Goal: Obtain resource: Download file/media

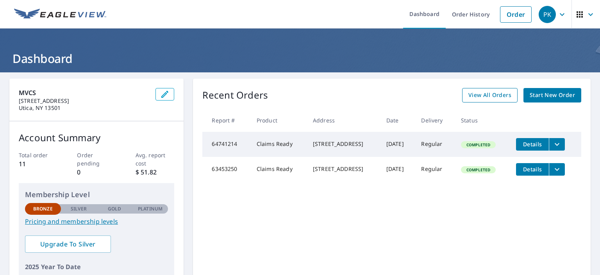
click at [481, 94] on span "View All Orders" at bounding box center [490, 95] width 43 height 10
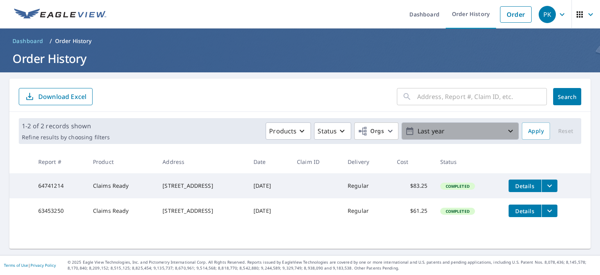
click at [508, 130] on icon "button" at bounding box center [510, 130] width 9 height 9
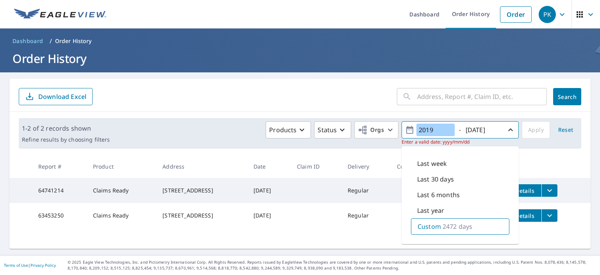
click at [417, 128] on input "2019" at bounding box center [436, 129] width 38 height 13
click at [440, 129] on input "0101/20/19" at bounding box center [436, 129] width 38 height 13
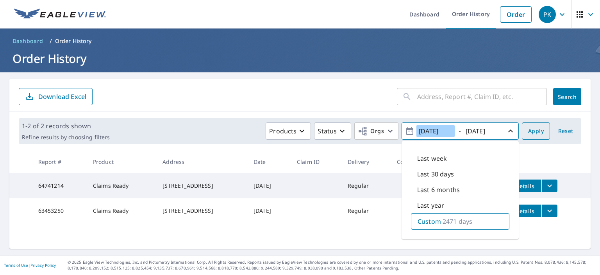
type input "[DATE]"
drag, startPoint x: 528, startPoint y: 131, endPoint x: 533, endPoint y: 161, distance: 31.2
click at [528, 132] on span "Apply" at bounding box center [536, 131] width 16 height 10
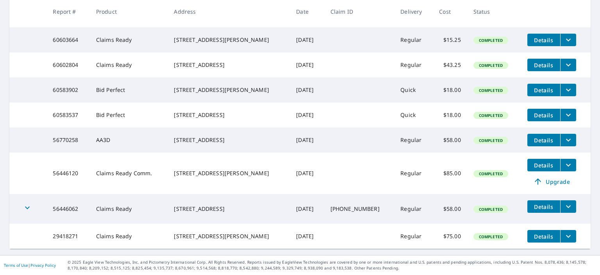
scroll to position [220, 0]
click at [542, 233] on span "Details" at bounding box center [543, 235] width 23 height 7
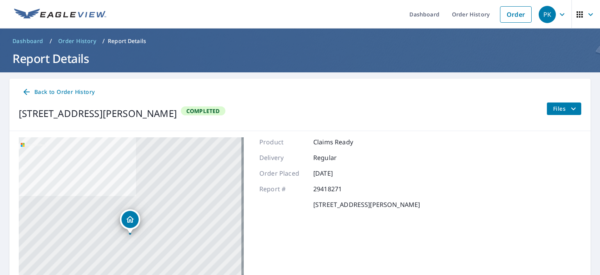
click at [145, 211] on div "[STREET_ADDRESS][PERSON_NAME]" at bounding box center [131, 234] width 225 height 195
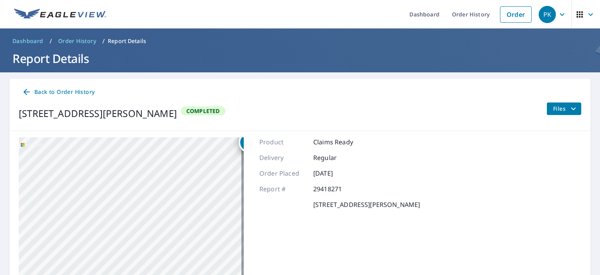
click at [569, 107] on icon "filesDropdownBtn-29418271" at bounding box center [573, 108] width 9 height 9
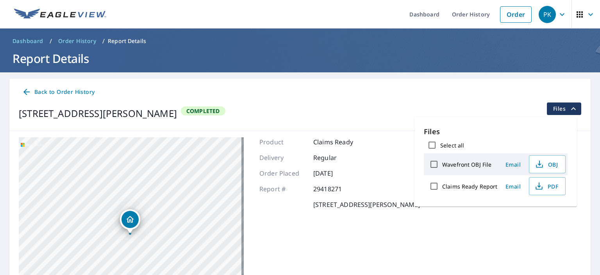
click at [456, 187] on label "Claims Ready Report" at bounding box center [469, 185] width 55 height 7
click at [442, 187] on input "Claims Ready Report" at bounding box center [434, 186] width 16 height 16
checkbox input "true"
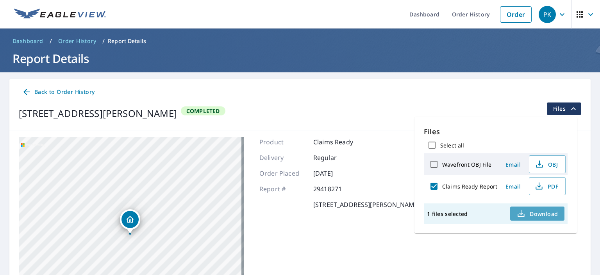
click at [531, 212] on span "Download" at bounding box center [537, 213] width 41 height 9
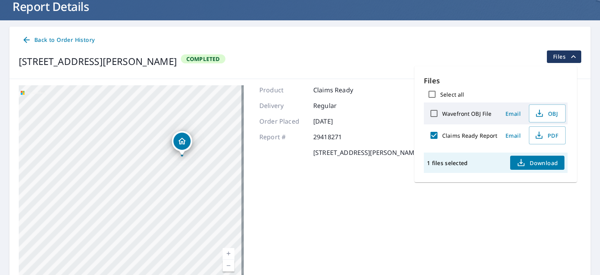
scroll to position [50, 0]
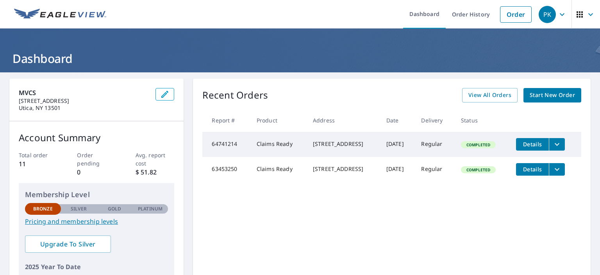
drag, startPoint x: 197, startPoint y: 22, endPoint x: 196, endPoint y: 18, distance: 4.6
click at [197, 19] on ul "Dashboard Order History Order" at bounding box center [323, 14] width 425 height 29
